Goal: Task Accomplishment & Management: Use online tool/utility

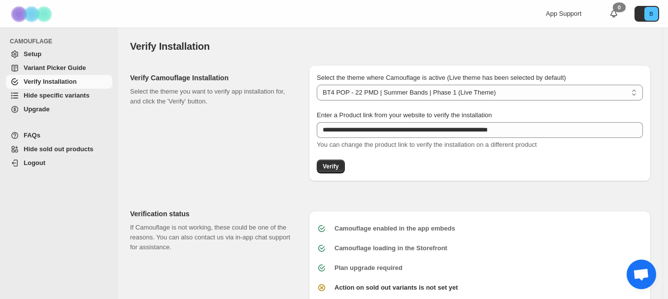
select select "**********"
click at [70, 70] on span "Variant Picker Guide" at bounding box center [55, 67] width 62 height 7
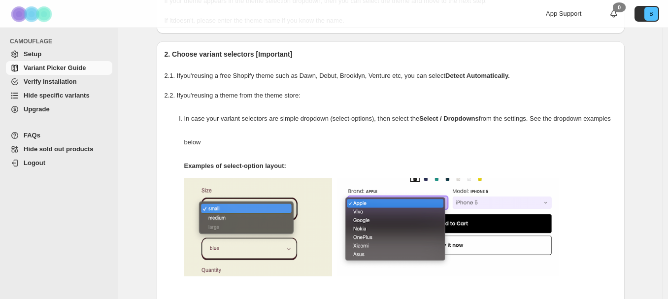
scroll to position [148, 0]
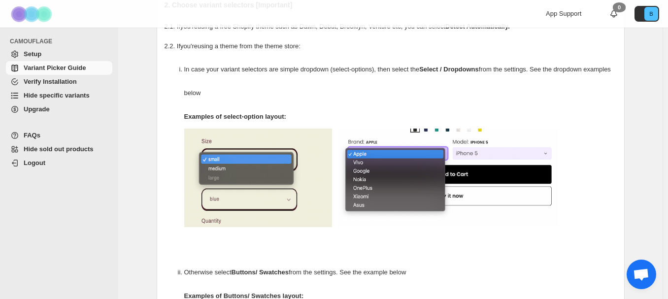
click at [81, 150] on span "Hide sold out products" at bounding box center [59, 148] width 70 height 7
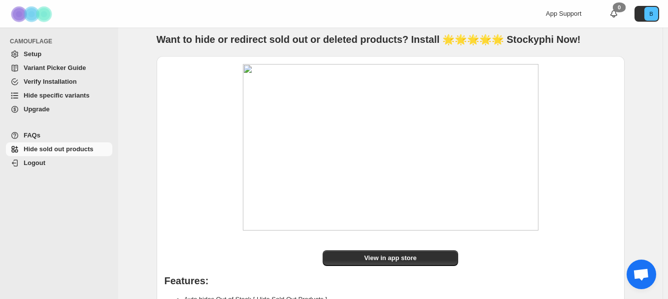
scroll to position [43, 0]
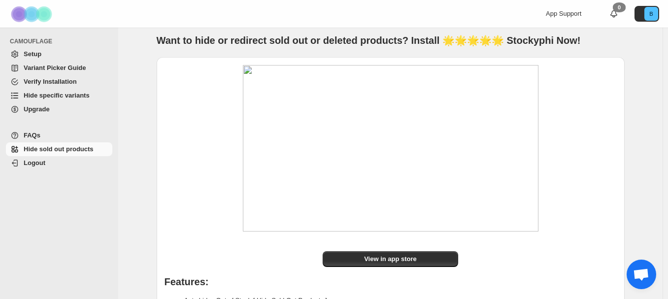
click at [35, 56] on span "Setup" at bounding box center [33, 53] width 18 height 7
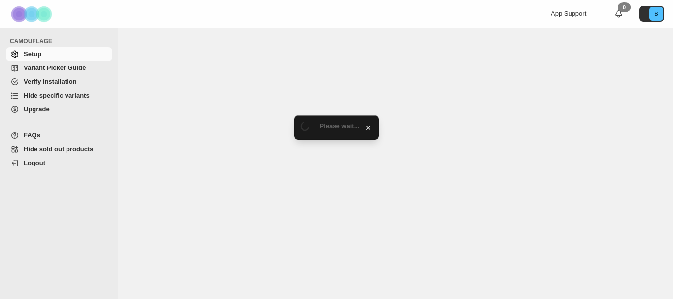
click at [71, 93] on span "Hide specific variants" at bounding box center [57, 95] width 66 height 7
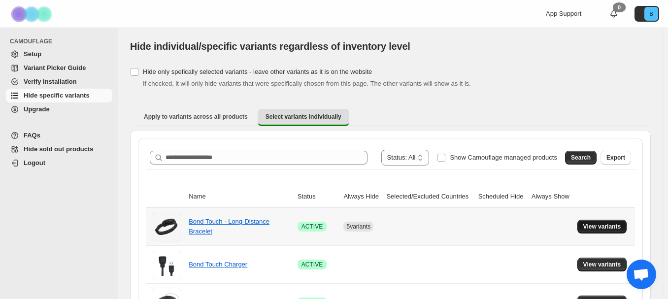
click at [607, 227] on span "View variants" at bounding box center [602, 227] width 38 height 8
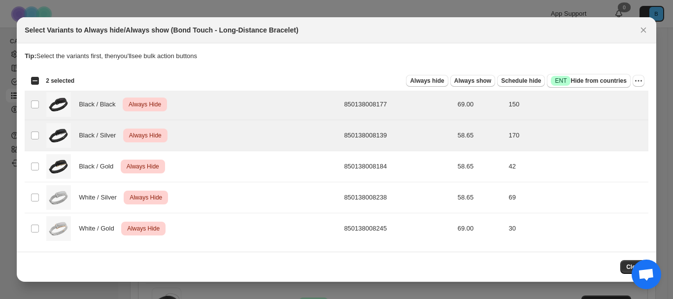
click at [645, 30] on icon "Close" at bounding box center [643, 30] width 10 height 10
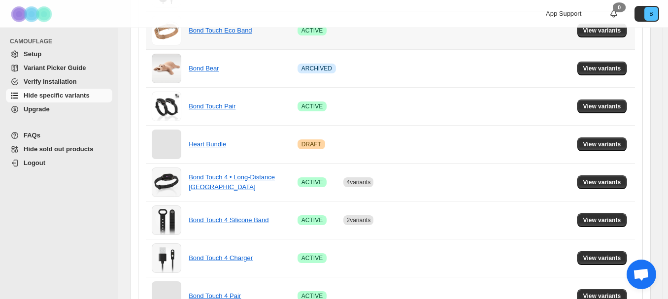
scroll to position [640, 0]
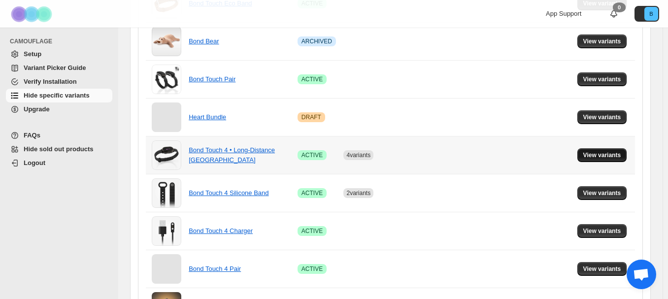
click at [599, 157] on span "View variants" at bounding box center [602, 155] width 38 height 8
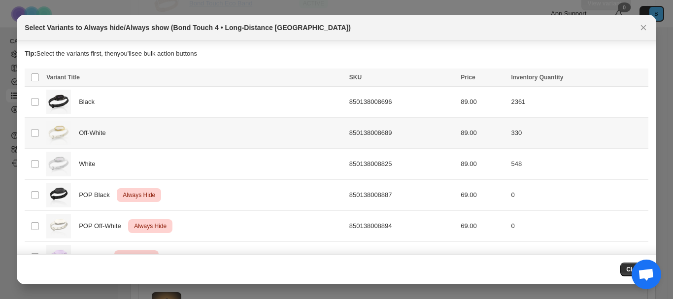
scroll to position [57, 0]
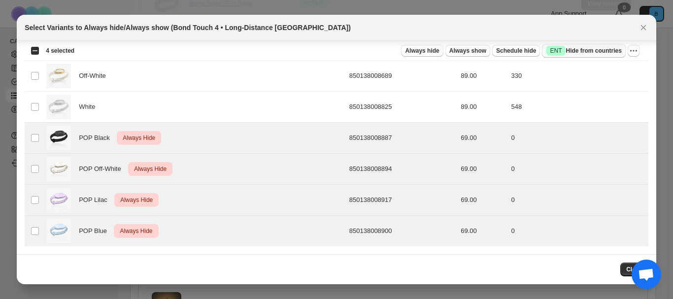
click at [587, 54] on span "Success ENT Hide from countries" at bounding box center [583, 51] width 75 height 10
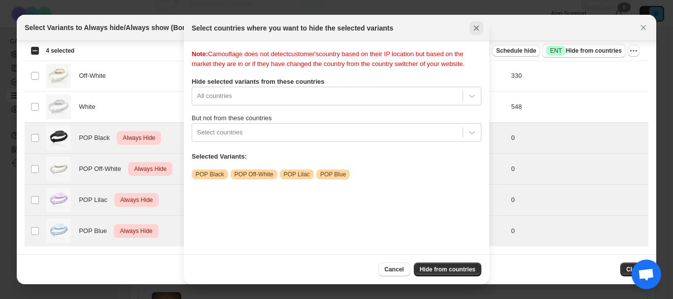
click at [471, 24] on icon "Close" at bounding box center [476, 28] width 10 height 10
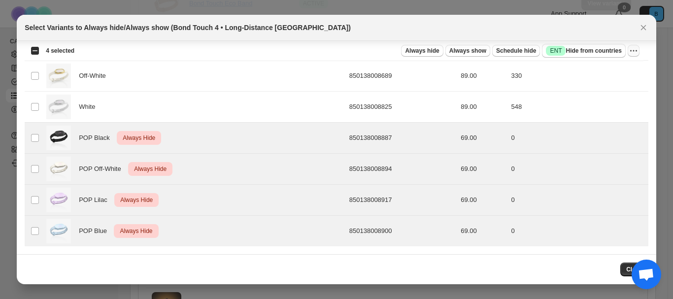
click at [633, 50] on icon "More actions" at bounding box center [633, 51] width 10 height 10
click at [389, 51] on div "Always hide Always show Schedule hide Success ENT Hide from countries" at bounding box center [353, 51] width 543 height 14
click at [624, 268] on button "Close" at bounding box center [634, 269] width 28 height 14
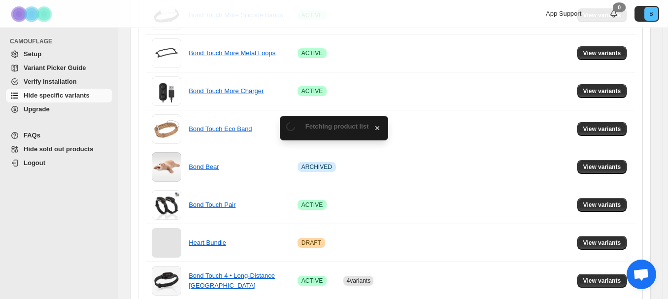
scroll to position [640, 0]
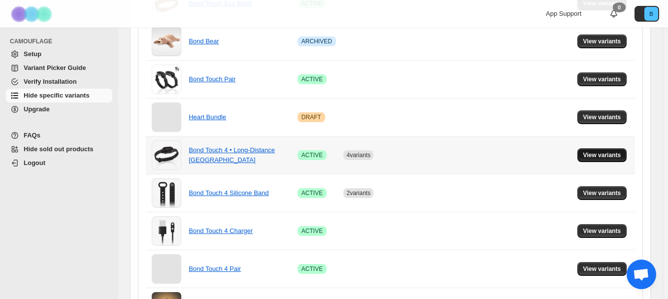
click at [600, 157] on span "View variants" at bounding box center [602, 155] width 38 height 8
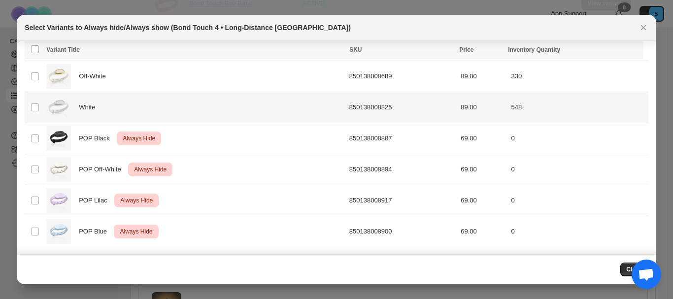
scroll to position [57, 0]
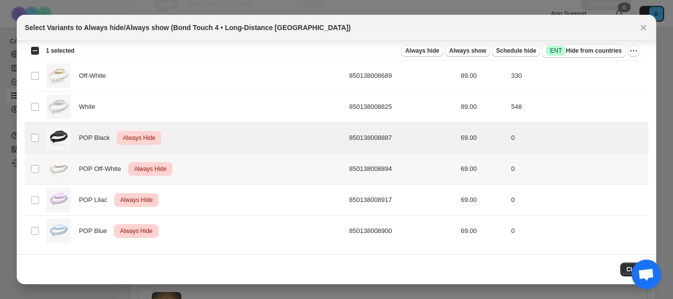
click at [38, 173] on td "Select product variant" at bounding box center [34, 169] width 19 height 31
click at [36, 208] on td "Select product variant" at bounding box center [34, 200] width 19 height 31
click at [477, 49] on span "Always show" at bounding box center [467, 51] width 37 height 8
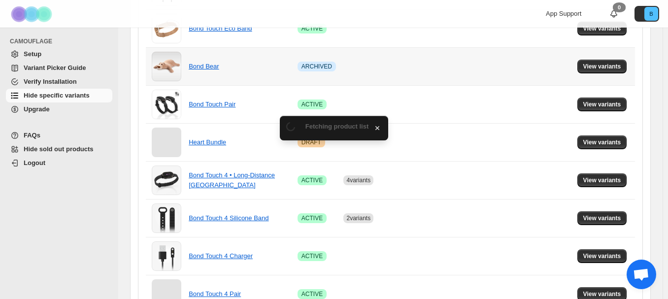
scroll to position [640, 0]
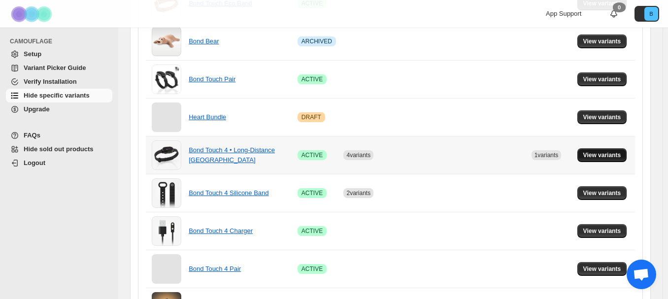
click at [615, 154] on span "View variants" at bounding box center [602, 155] width 38 height 8
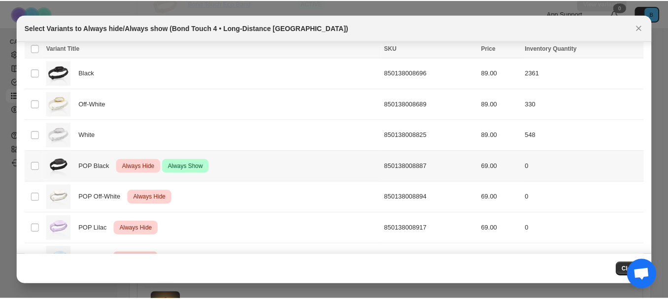
scroll to position [57, 0]
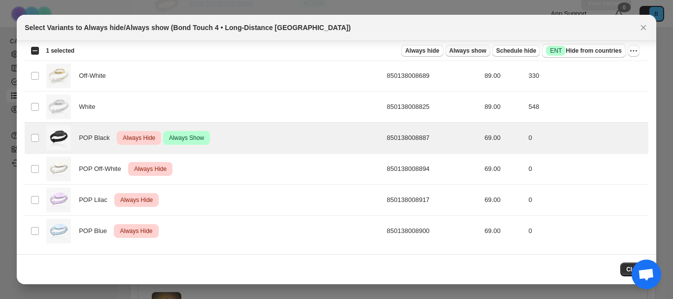
click at [482, 55] on button "Always show" at bounding box center [467, 51] width 45 height 12
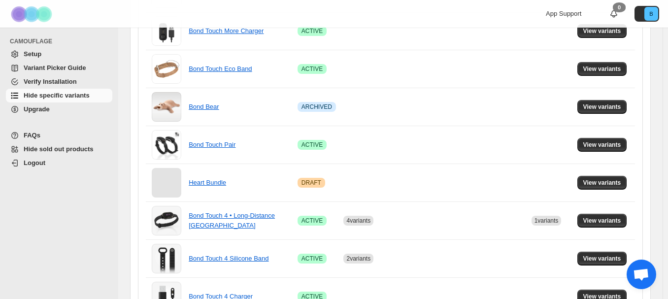
scroll to position [640, 0]
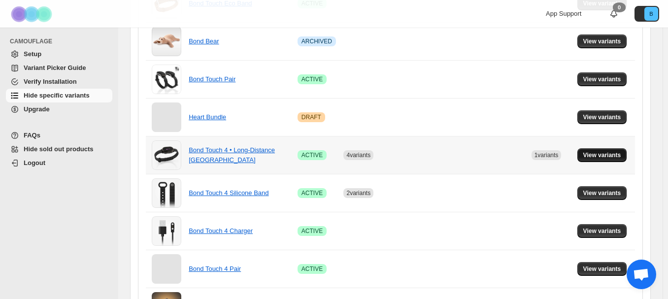
click at [613, 154] on span "View variants" at bounding box center [602, 155] width 38 height 8
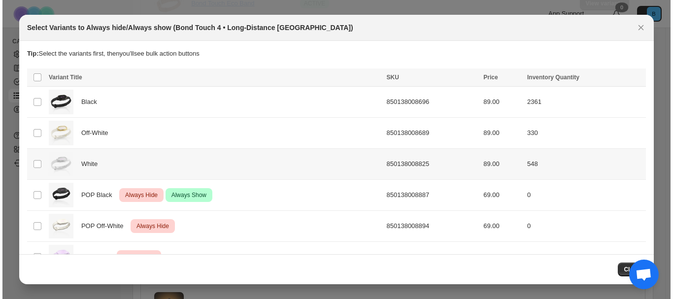
scroll to position [0, 0]
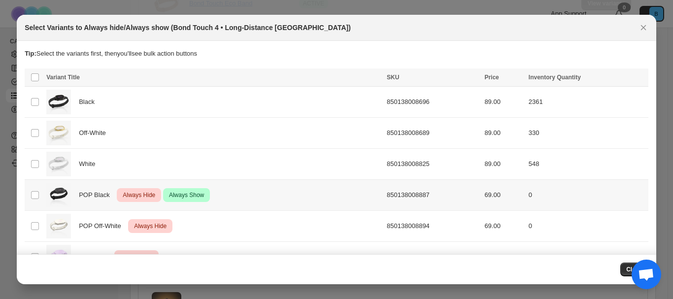
click at [103, 195] on span "POP Black" at bounding box center [97, 195] width 36 height 10
click at [441, 77] on span "Always hide" at bounding box center [427, 78] width 34 height 8
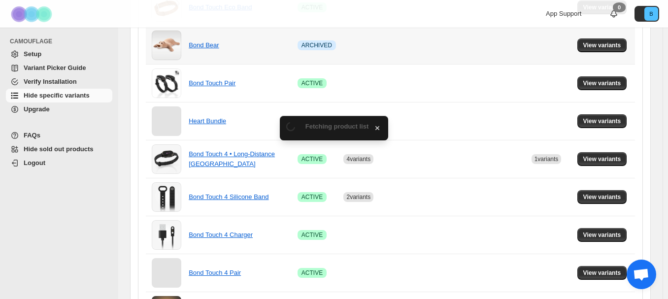
scroll to position [640, 0]
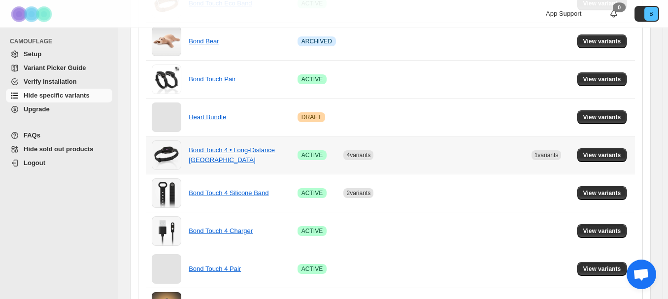
click at [527, 154] on td at bounding box center [501, 155] width 53 height 38
click at [591, 149] on button "View variants" at bounding box center [602, 155] width 50 height 14
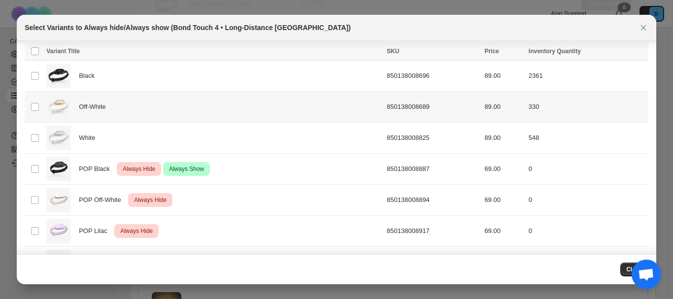
scroll to position [0, 0]
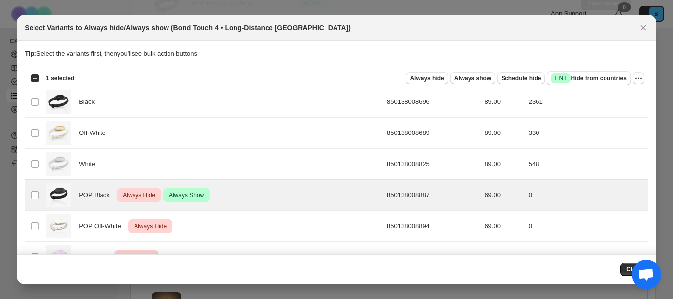
click at [642, 81] on div "Select all 7 product variants 1 selected Always hide Always show Schedule hide …" at bounding box center [336, 78] width 623 height 20
click at [639, 79] on div "Select all 7 product variants 1 selected Always hide Always show Schedule hide …" at bounding box center [336, 78] width 623 height 20
click at [636, 79] on icon "More actions" at bounding box center [638, 78] width 10 height 10
click at [604, 115] on span "Undo always show" at bounding box center [588, 114] width 53 height 7
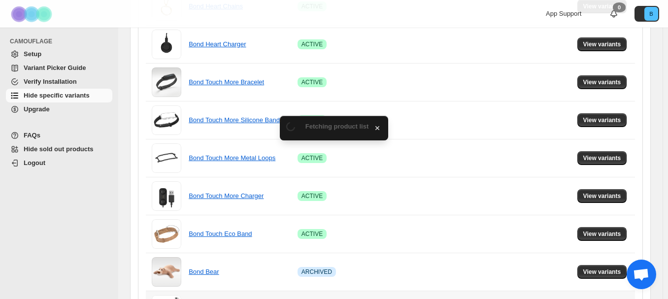
scroll to position [640, 0]
